Goal: Task Accomplishment & Management: Manage account settings

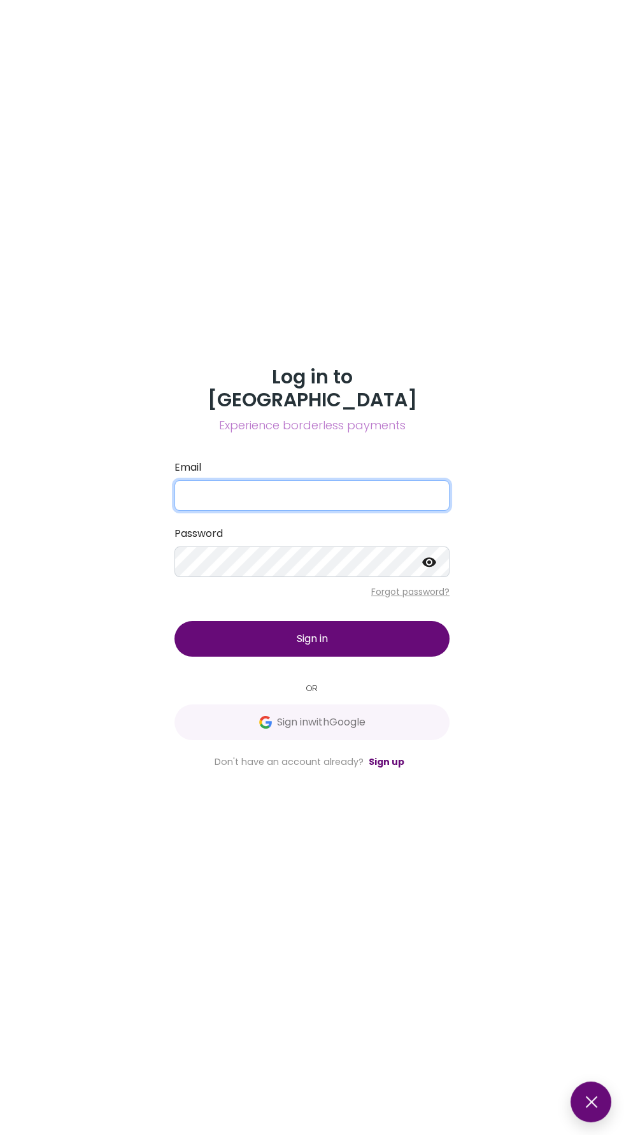
click at [215, 511] on input "Email" at bounding box center [312, 495] width 275 height 31
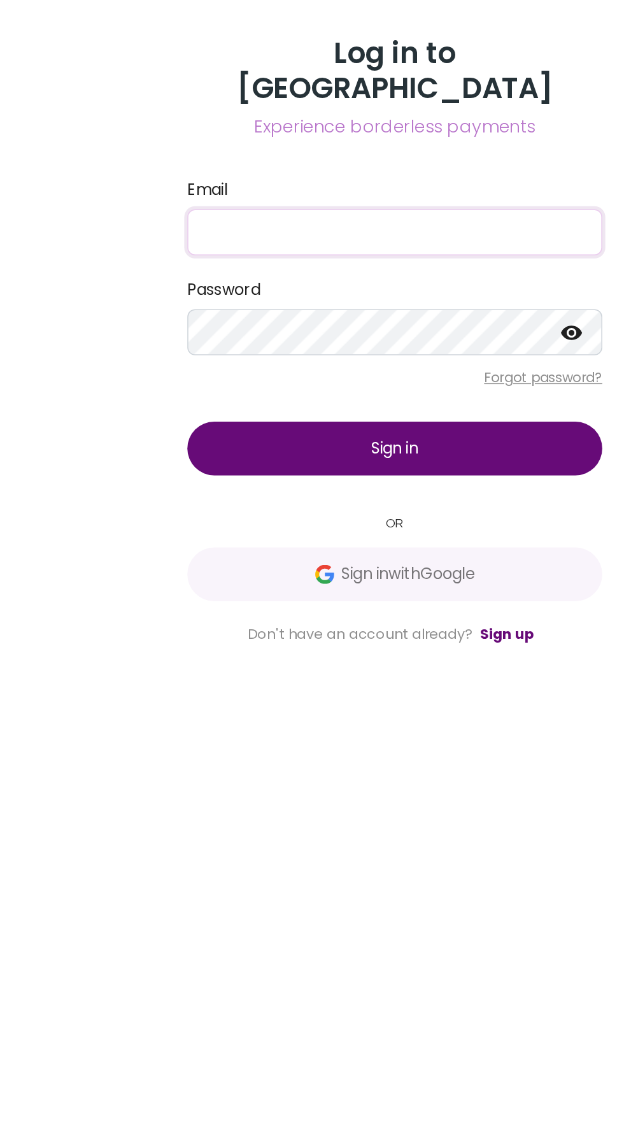
type input "[EMAIL_ADDRESS][DOMAIN_NAME]"
click at [340, 657] on button "Sign in" at bounding box center [312, 639] width 275 height 36
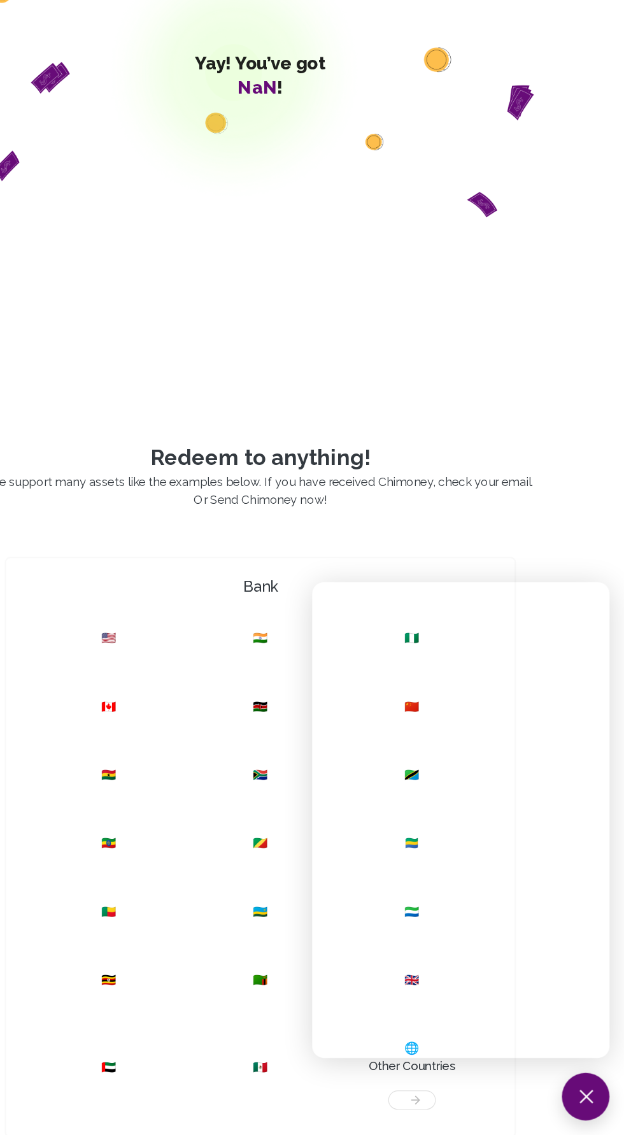
scroll to position [54, 0]
